Goal: Task Accomplishment & Management: Manage account settings

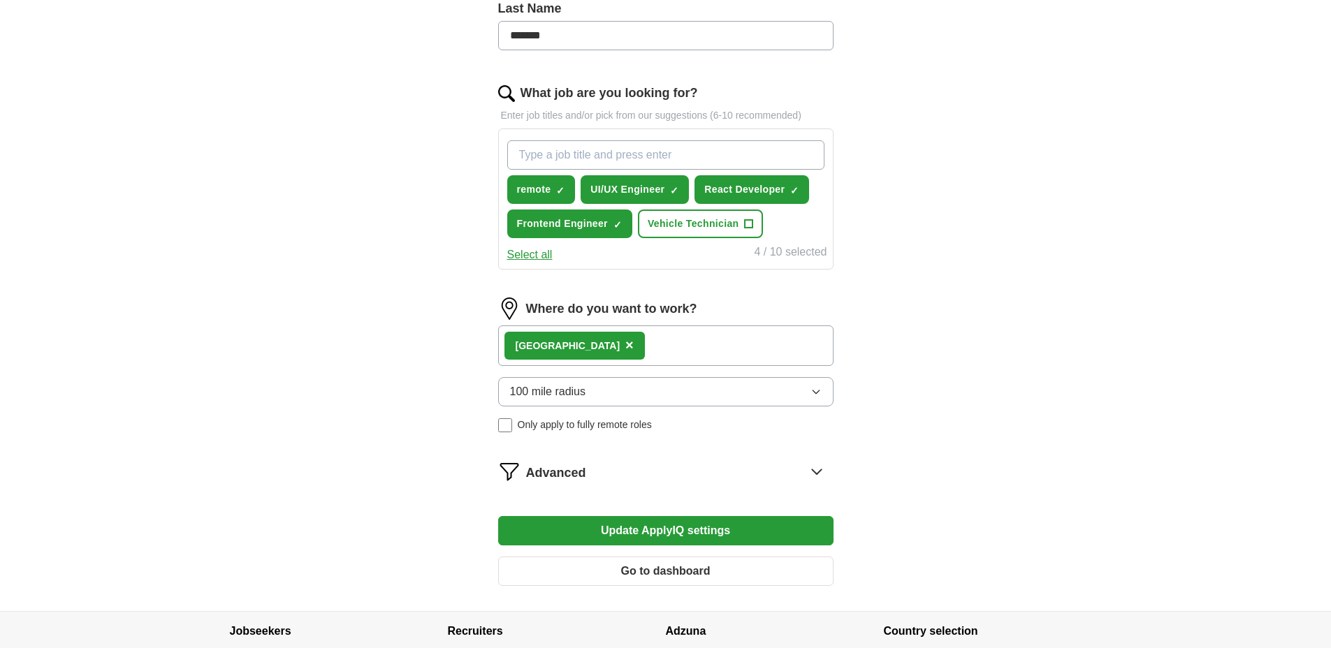
scroll to position [395, 0]
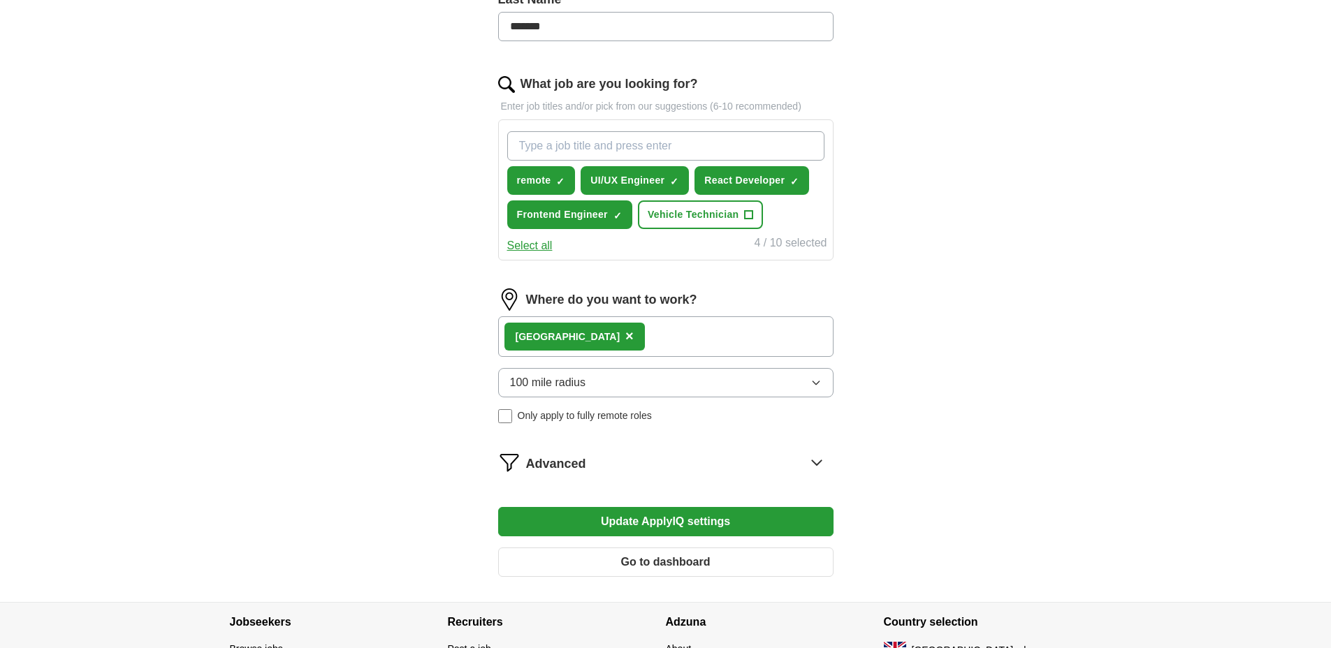
click at [625, 337] on span "×" at bounding box center [629, 335] width 8 height 15
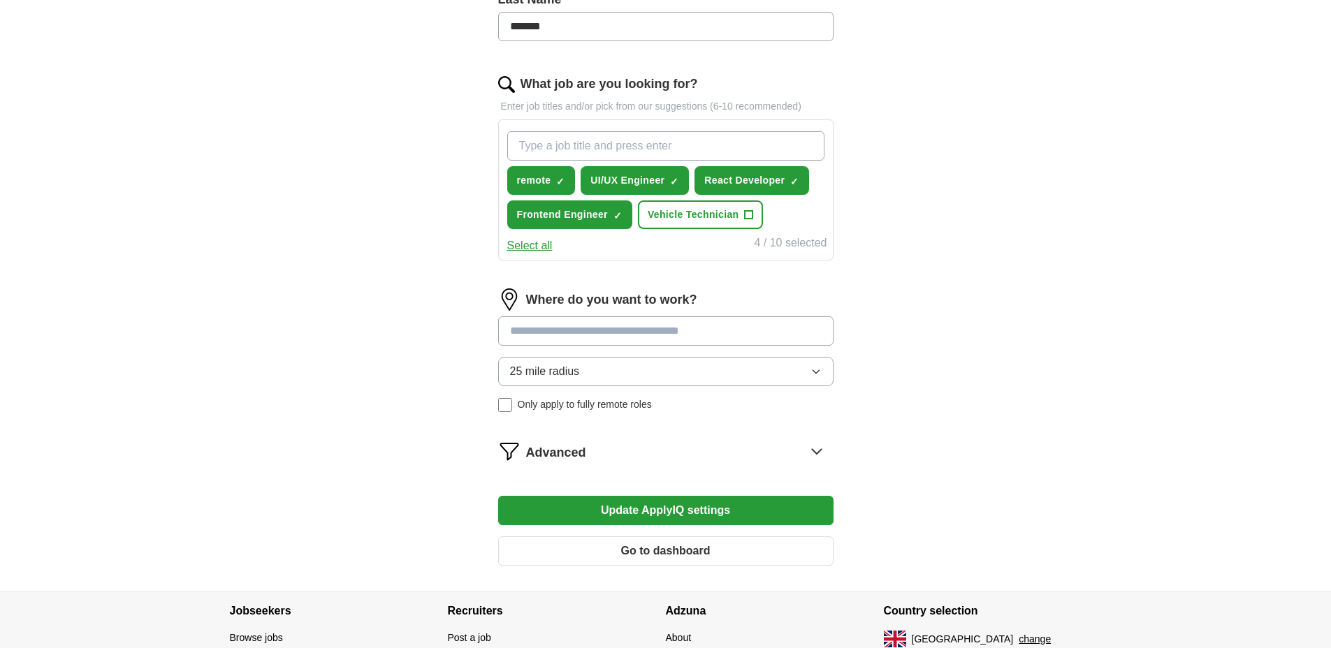
click at [560, 331] on input at bounding box center [665, 330] width 335 height 29
type input "*"
type input "****"
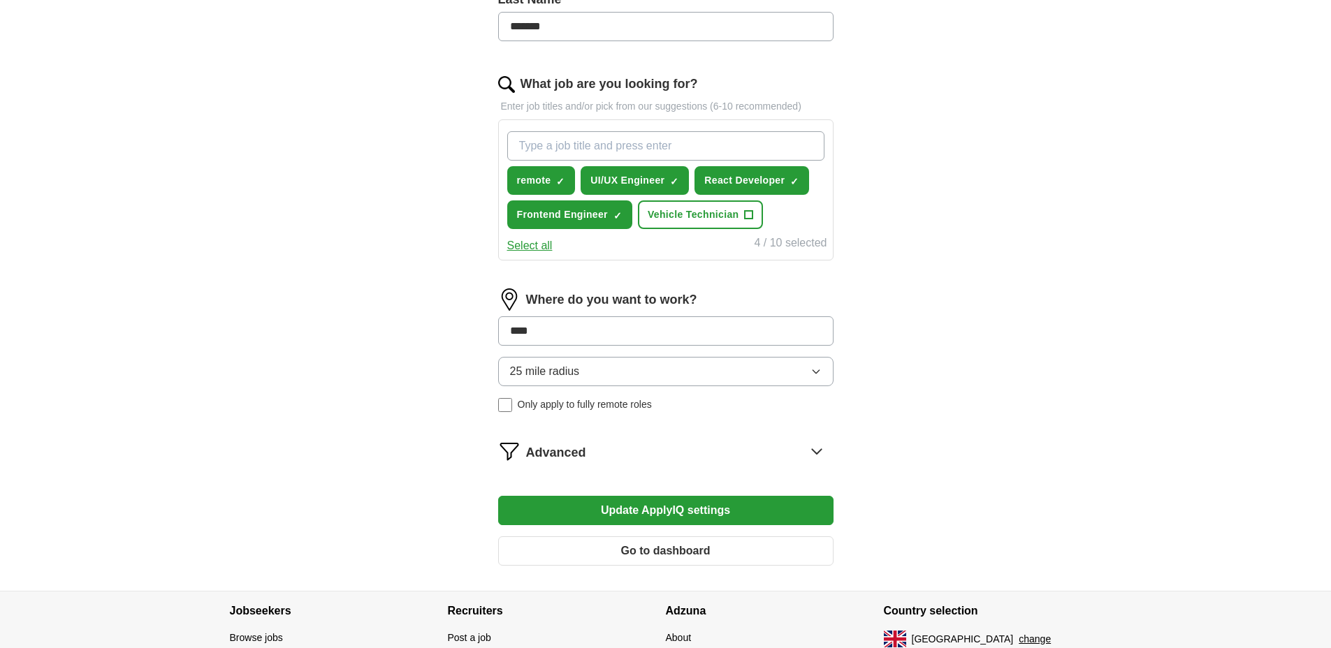
click at [546, 400] on div "25 mile radius Only apply to fully remote roles" at bounding box center [665, 384] width 335 height 55
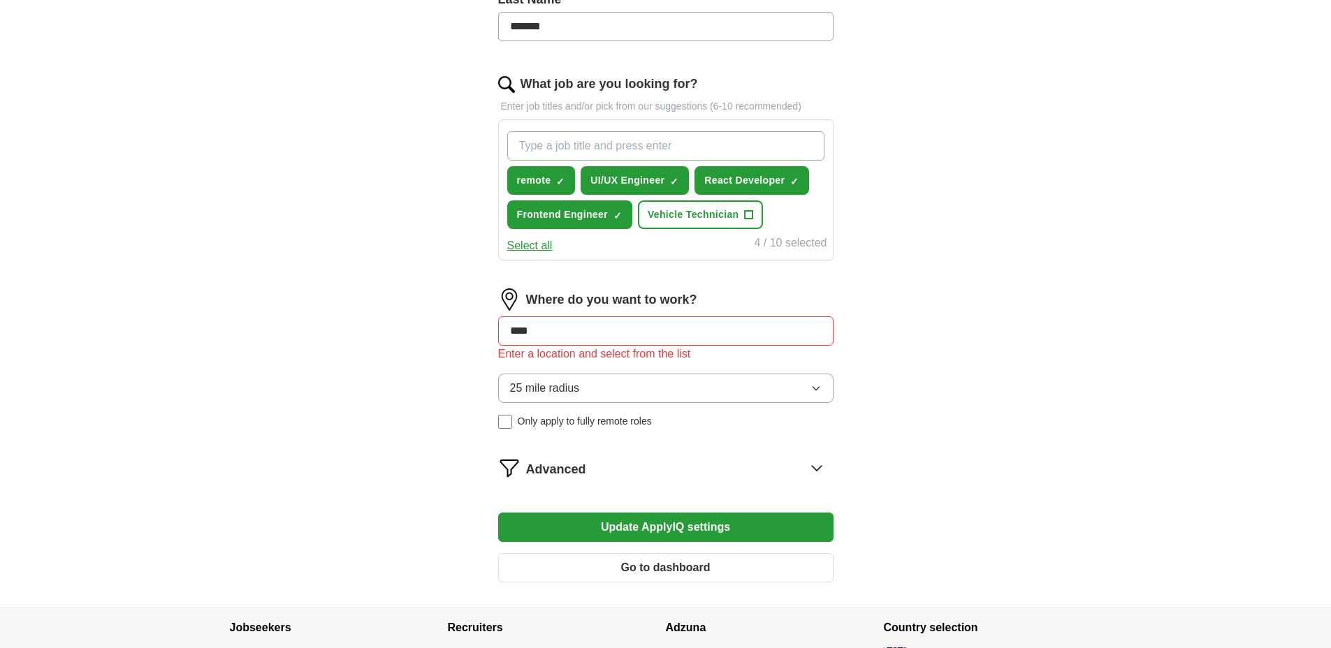
click at [541, 427] on span "Only apply to fully remote roles" at bounding box center [585, 421] width 134 height 15
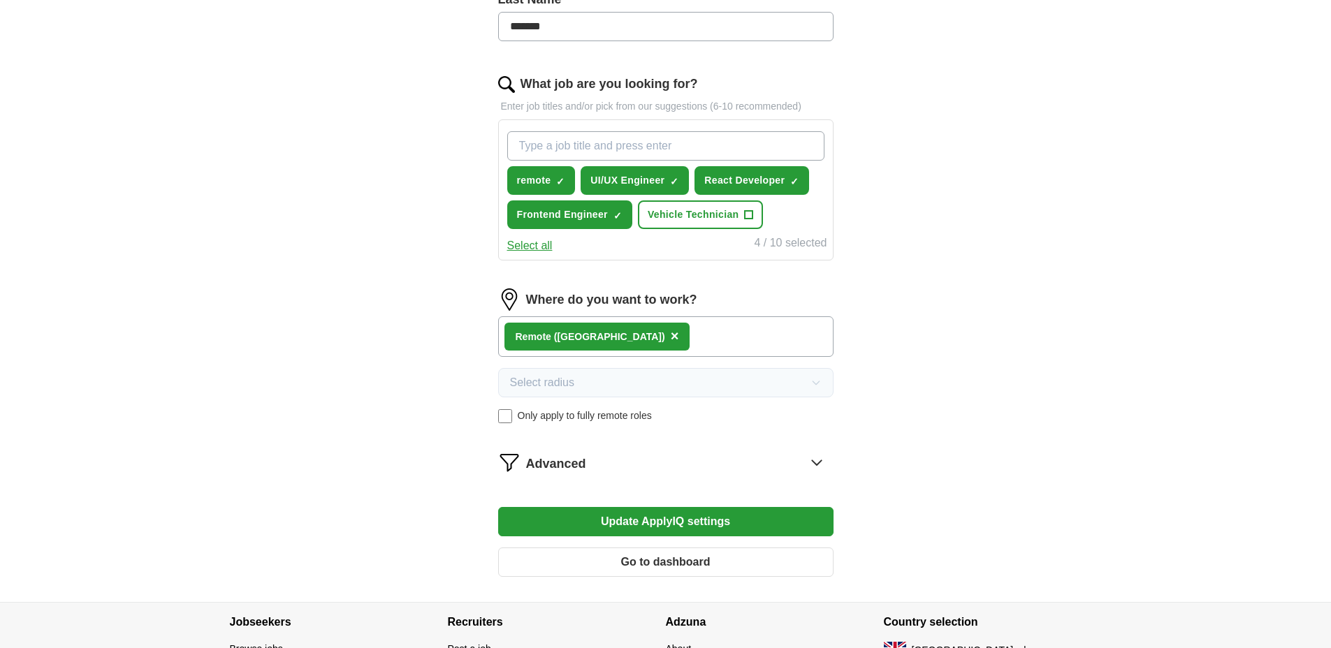
click at [775, 465] on div "Advanced" at bounding box center [679, 462] width 307 height 22
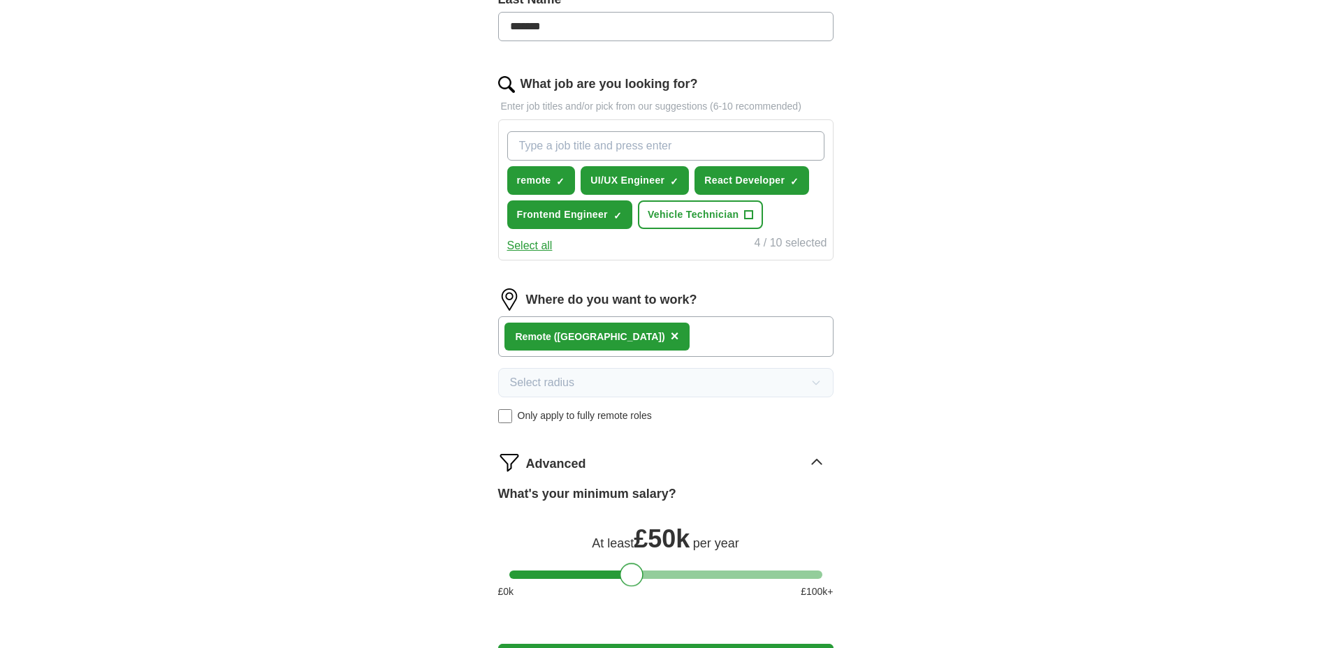
click at [627, 574] on div at bounding box center [632, 575] width 24 height 24
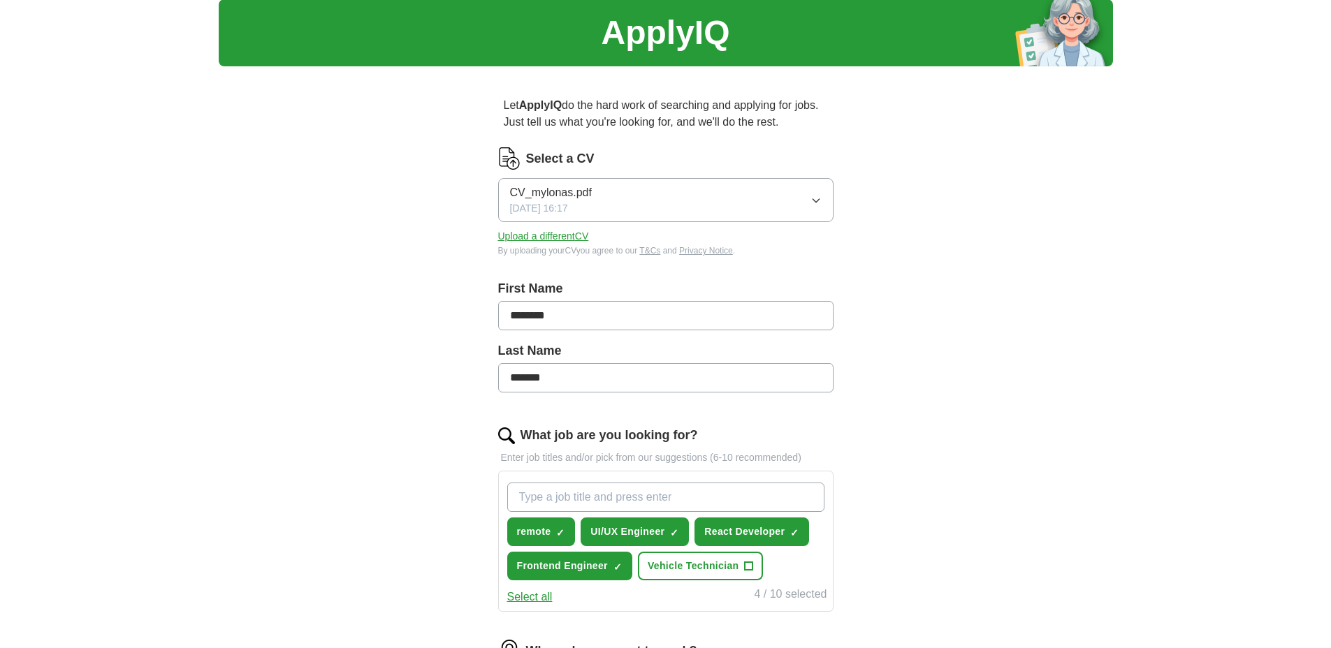
scroll to position [34, 0]
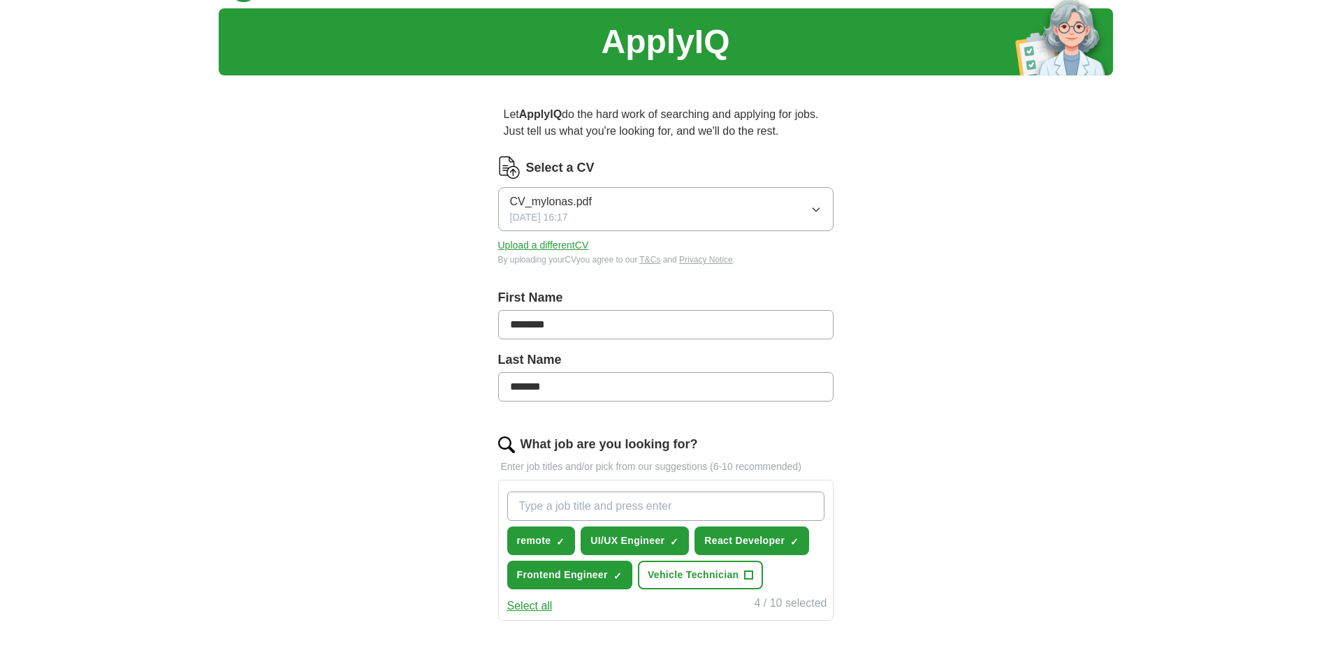
click at [810, 204] on icon "button" at bounding box center [815, 209] width 11 height 11
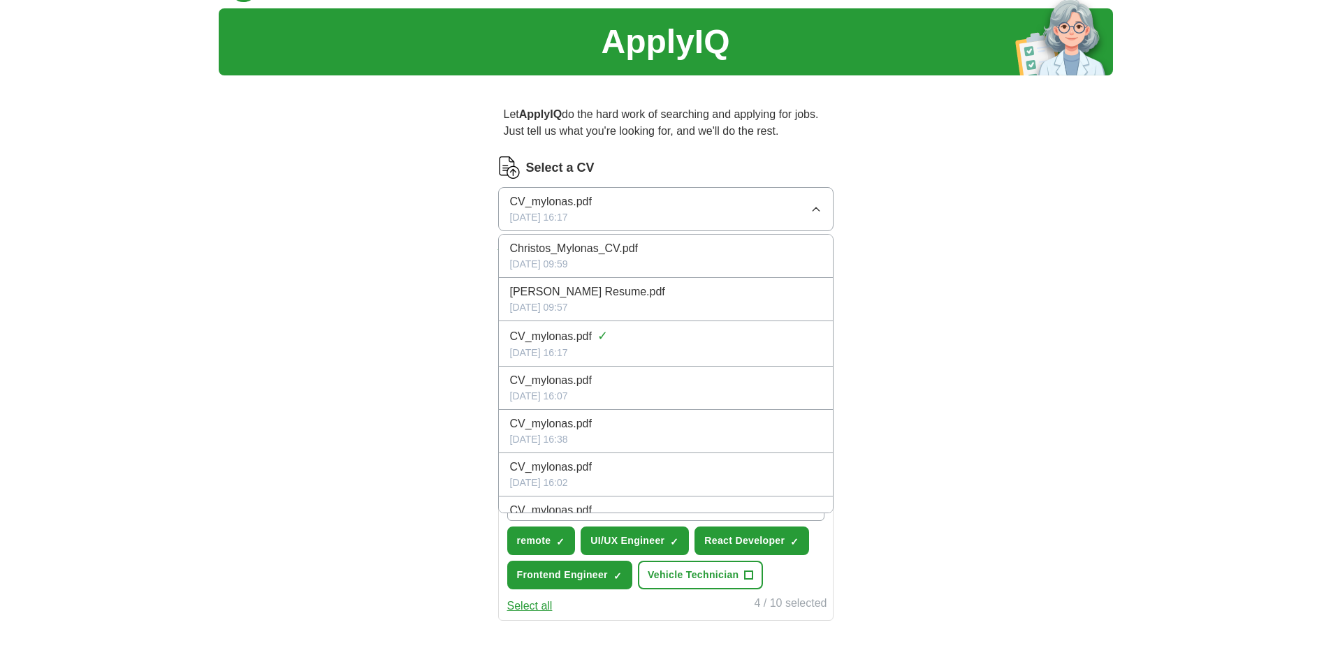
click at [648, 257] on div "[DATE] 09:59" at bounding box center [666, 264] width 312 height 15
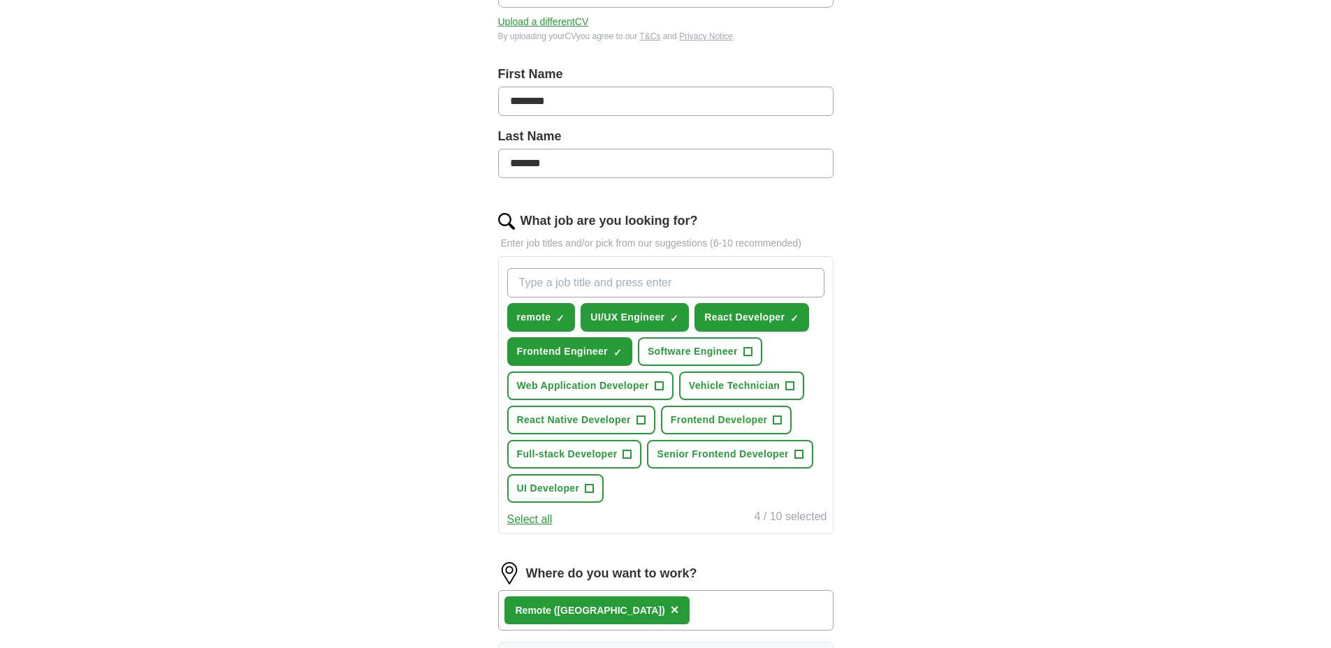
scroll to position [330, 0]
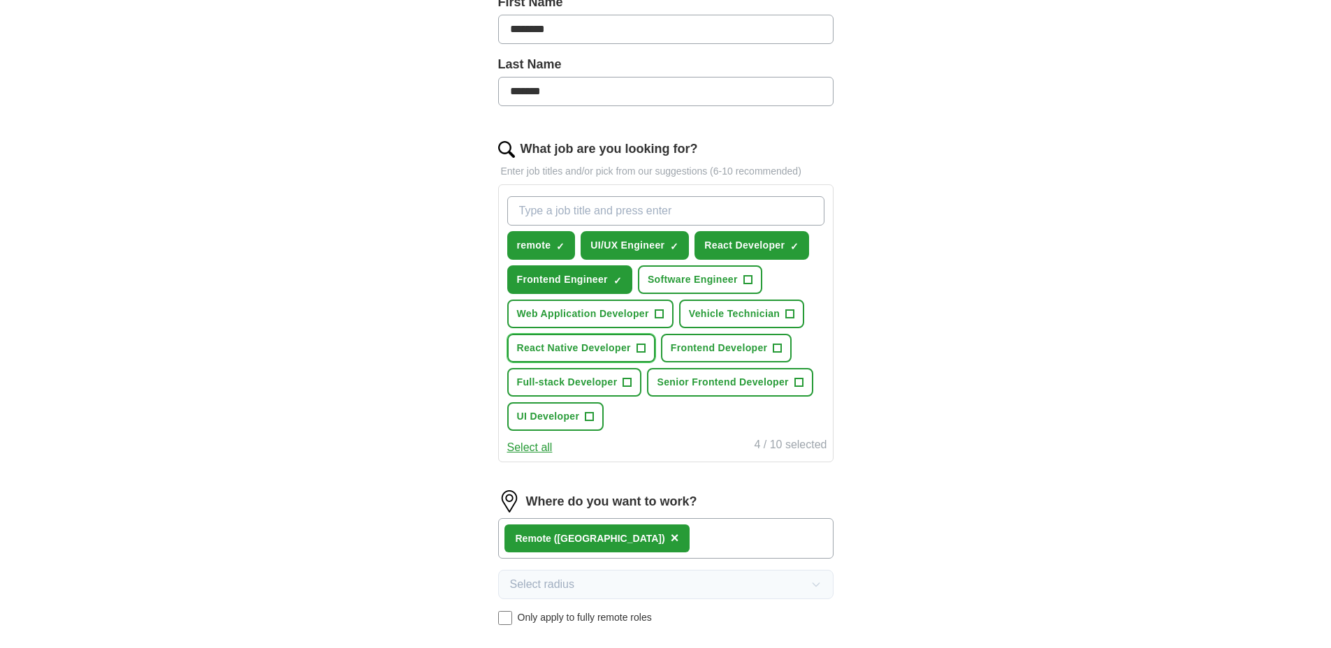
click at [645, 351] on span "+" at bounding box center [640, 348] width 8 height 11
click at [779, 349] on span "+" at bounding box center [777, 348] width 8 height 11
click at [598, 415] on button "UI Developer +" at bounding box center [555, 416] width 97 height 29
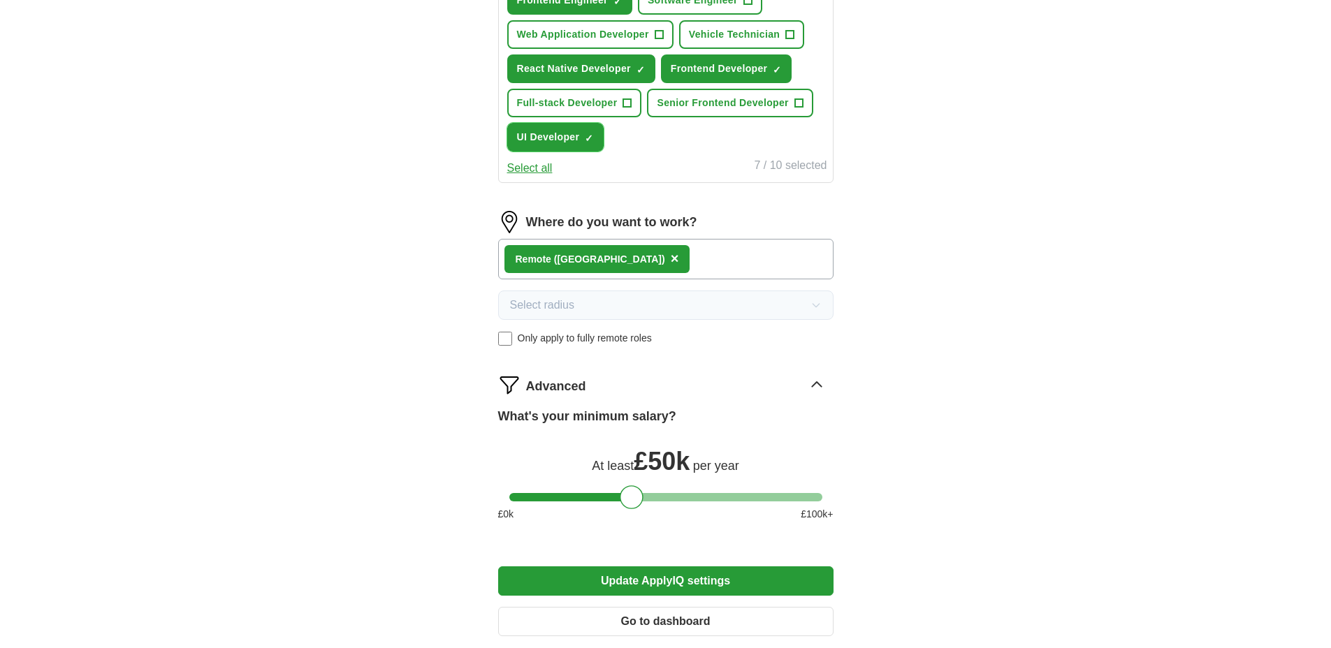
scroll to position [681, 0]
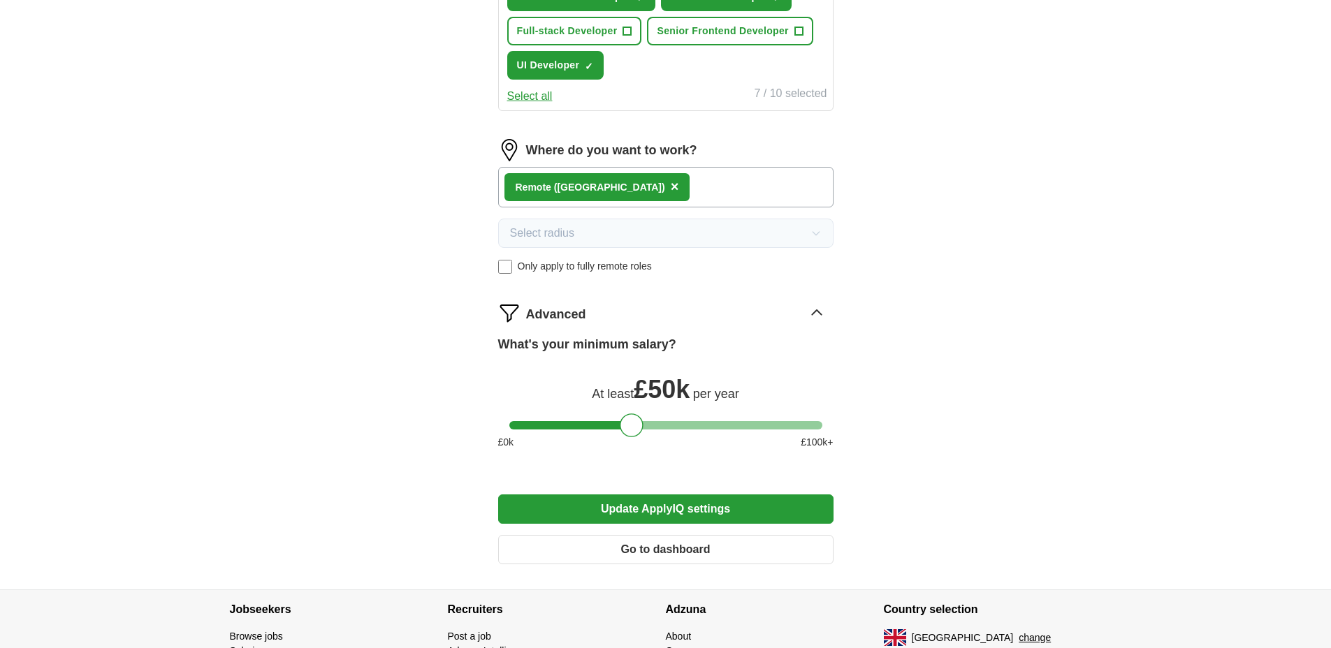
click at [670, 511] on button "Update ApplyIQ settings" at bounding box center [665, 509] width 335 height 29
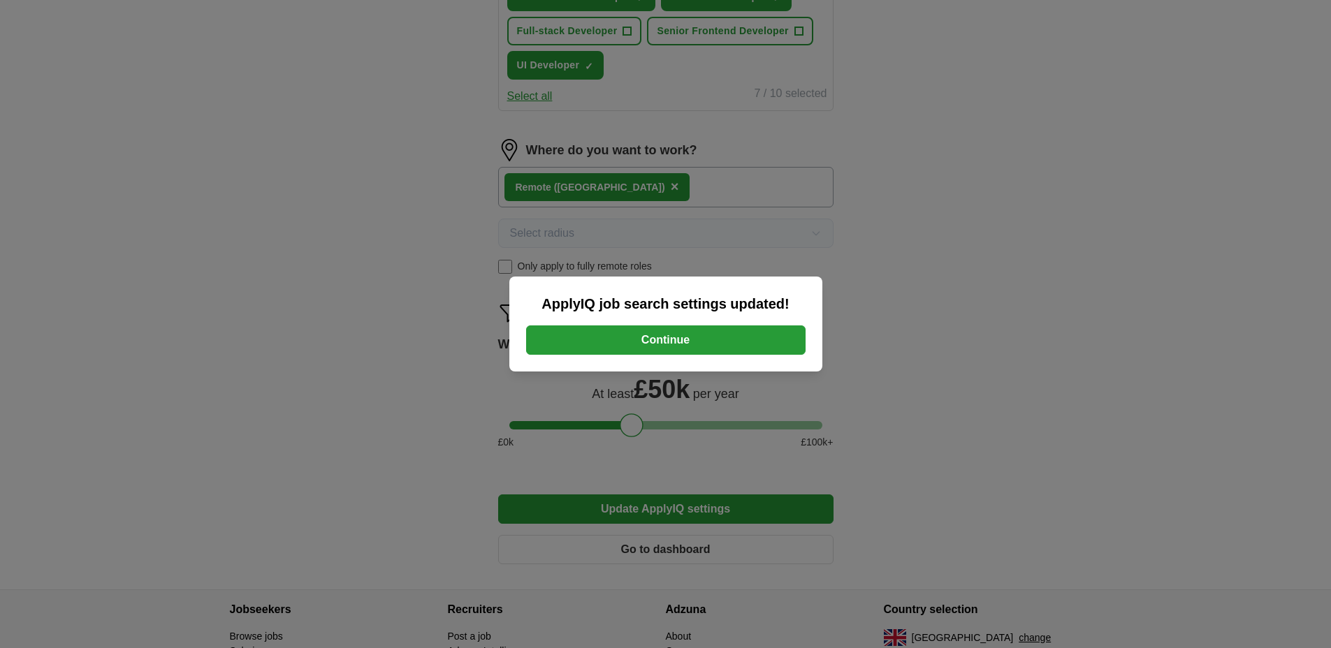
click at [671, 342] on button "Continue" at bounding box center [665, 340] width 279 height 29
